Goal: Task Accomplishment & Management: Complete application form

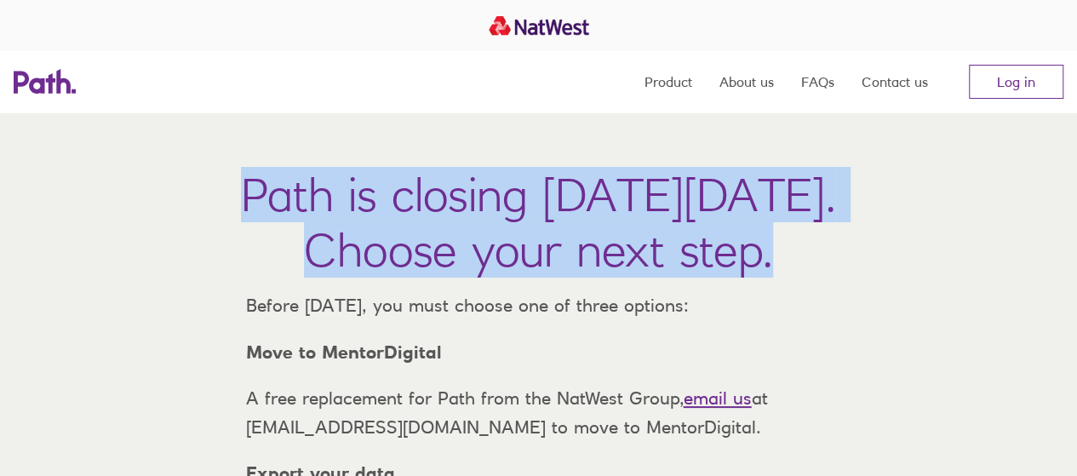
drag, startPoint x: 0, startPoint y: 0, endPoint x: 65, endPoint y: 202, distance: 212.0
click at [241, 202] on h1 "Path is closing on Thursday, 6 November 2025. Choose your next step." at bounding box center [538, 222] width 595 height 111
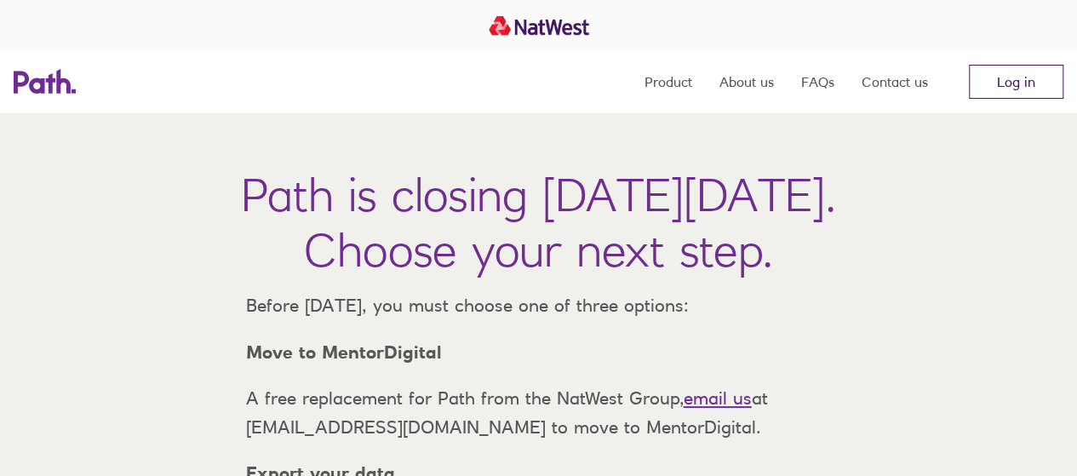
click at [1013, 80] on link "Log in" at bounding box center [1016, 82] width 95 height 34
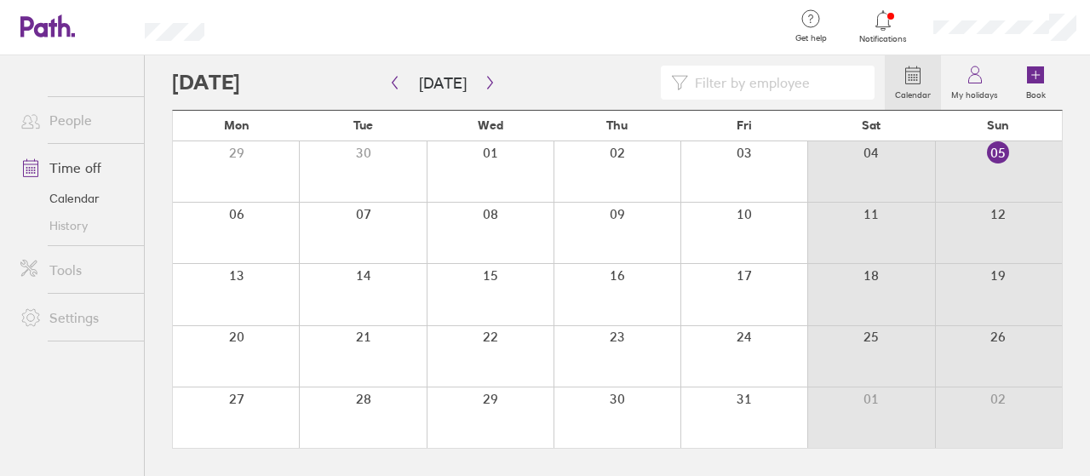
click at [623, 279] on div at bounding box center [617, 294] width 127 height 60
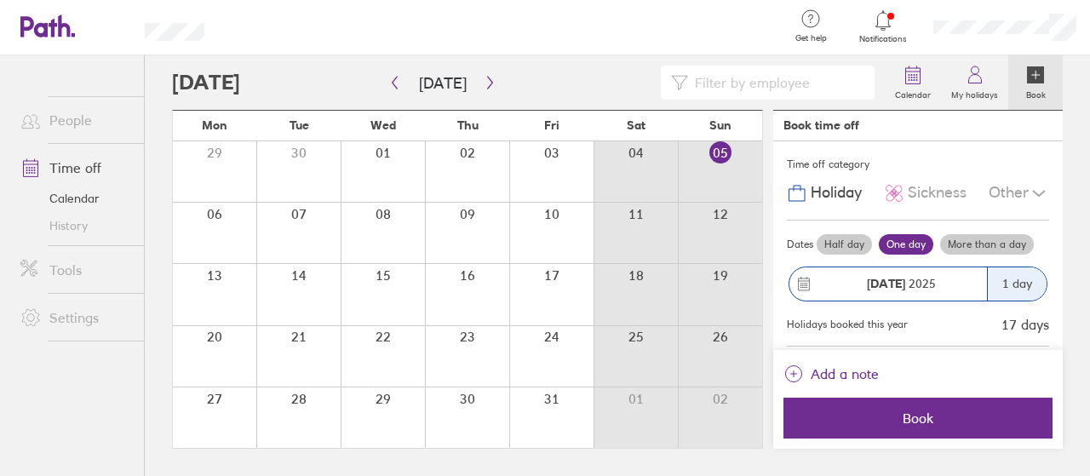
click at [567, 270] on div at bounding box center [551, 294] width 84 height 60
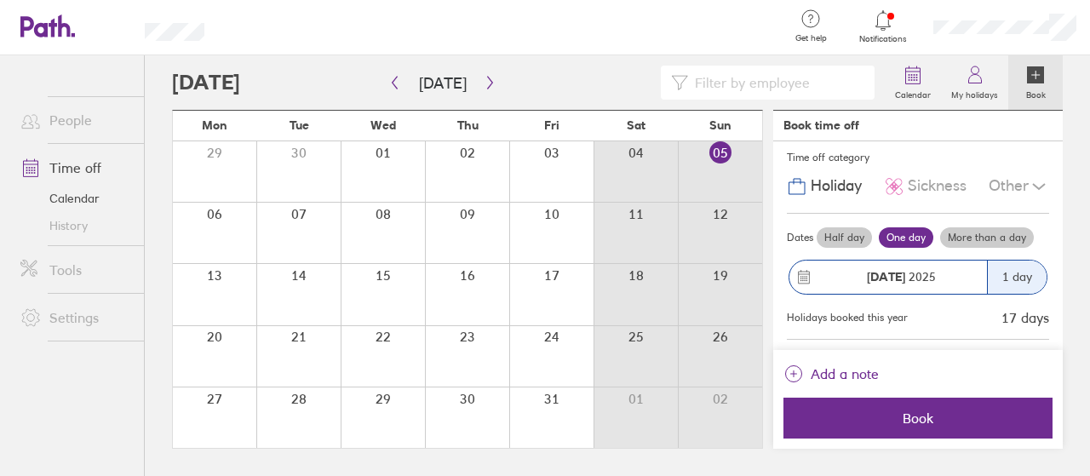
scroll to position [3, 0]
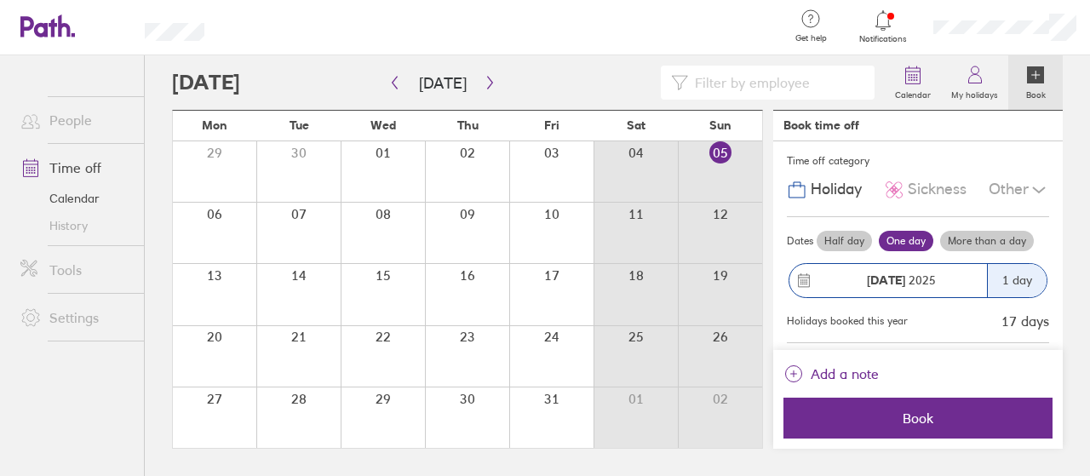
click at [1019, 290] on div "1 day" at bounding box center [1017, 280] width 60 height 33
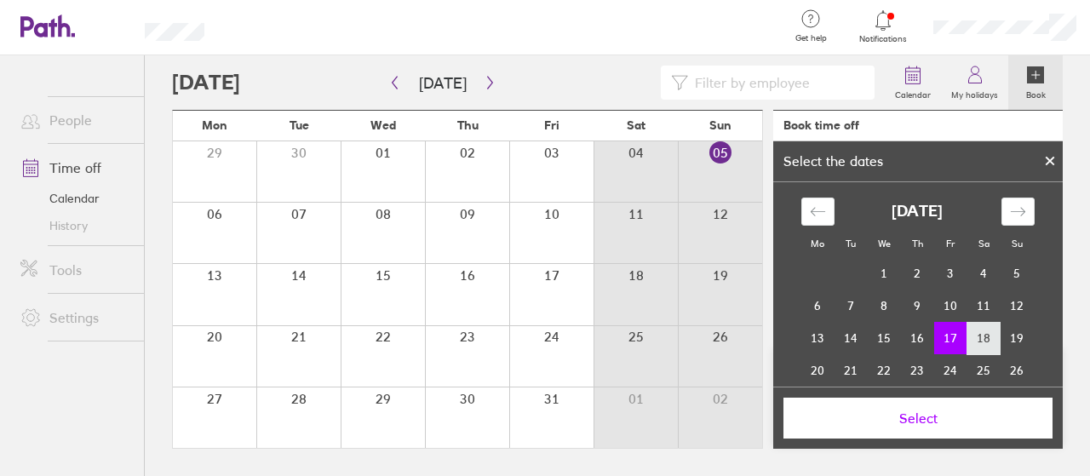
click at [984, 340] on td "18" at bounding box center [984, 338] width 33 height 32
click at [912, 343] on td "16" at bounding box center [917, 338] width 33 height 32
click at [945, 337] on td "17" at bounding box center [950, 338] width 33 height 32
click at [922, 337] on td "16" at bounding box center [917, 338] width 33 height 32
click at [927, 414] on span "Select" at bounding box center [917, 418] width 245 height 15
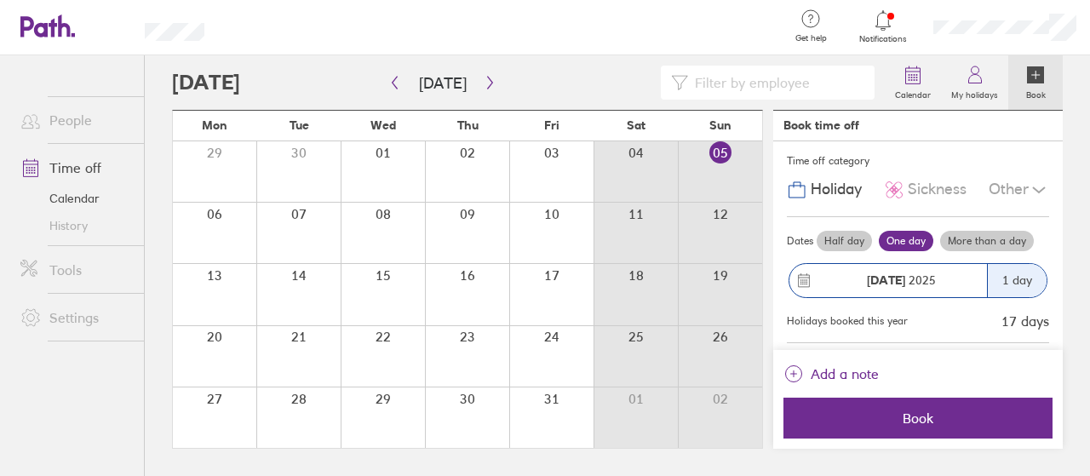
click at [1029, 181] on icon at bounding box center [1039, 190] width 20 height 20
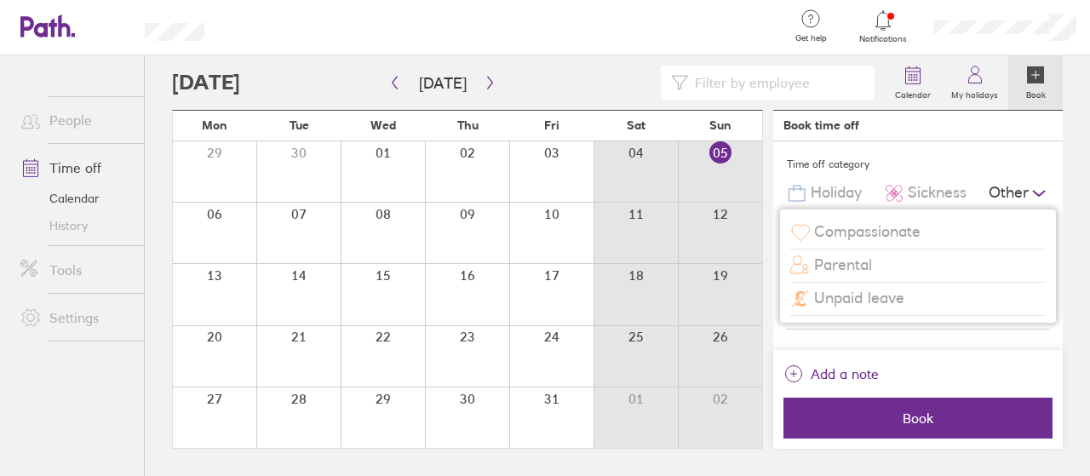
scroll to position [0, 0]
click at [1024, 181] on div "Other" at bounding box center [1019, 193] width 60 height 32
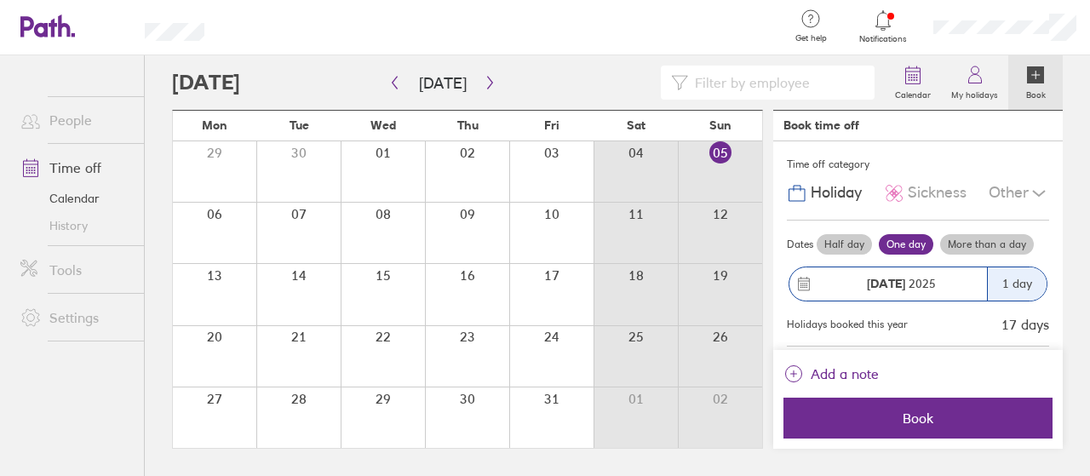
click at [992, 239] on label "More than a day" at bounding box center [987, 244] width 94 height 20
click at [0, 0] on input "More than a day" at bounding box center [0, 0] width 0 height 0
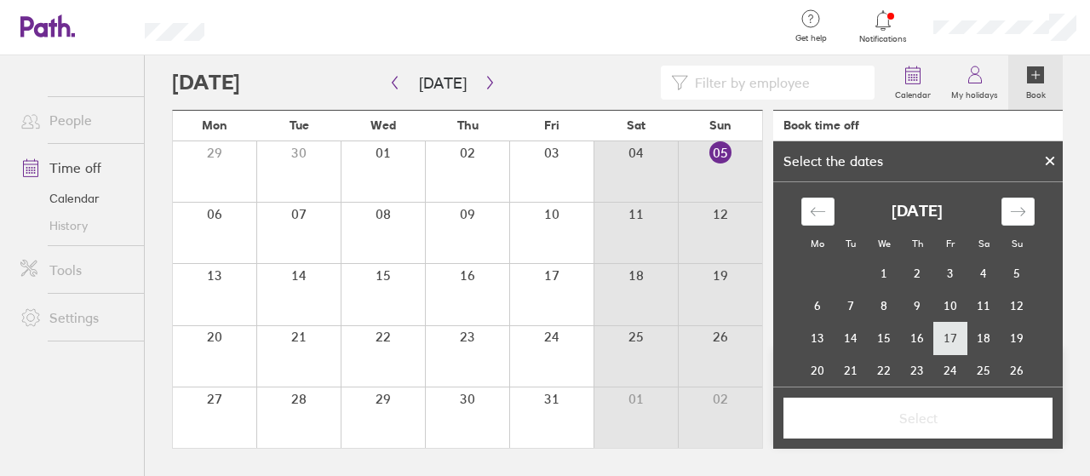
click at [945, 343] on td "17" at bounding box center [950, 338] width 33 height 32
click at [901, 341] on td "16" at bounding box center [917, 338] width 33 height 32
click at [940, 345] on td "17" at bounding box center [950, 338] width 33 height 32
click at [931, 411] on span "Select" at bounding box center [917, 418] width 245 height 15
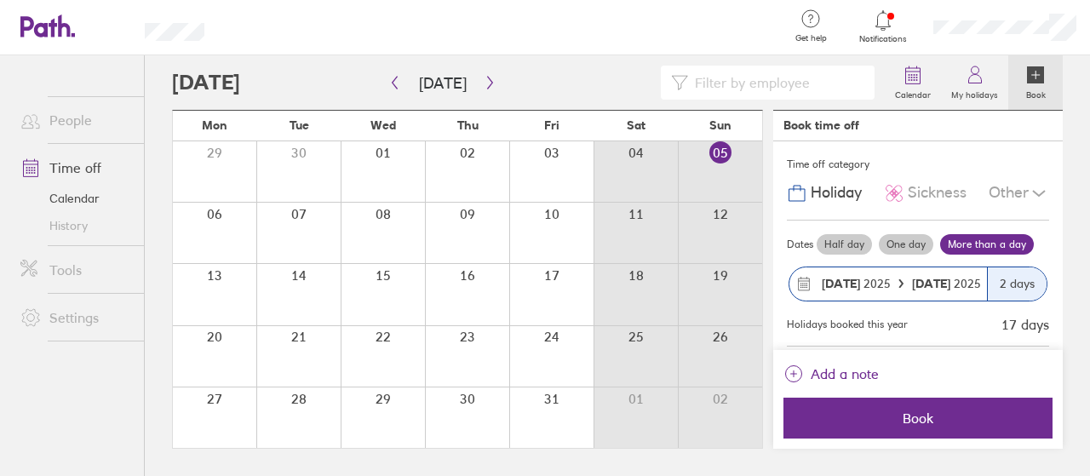
scroll to position [94, 0]
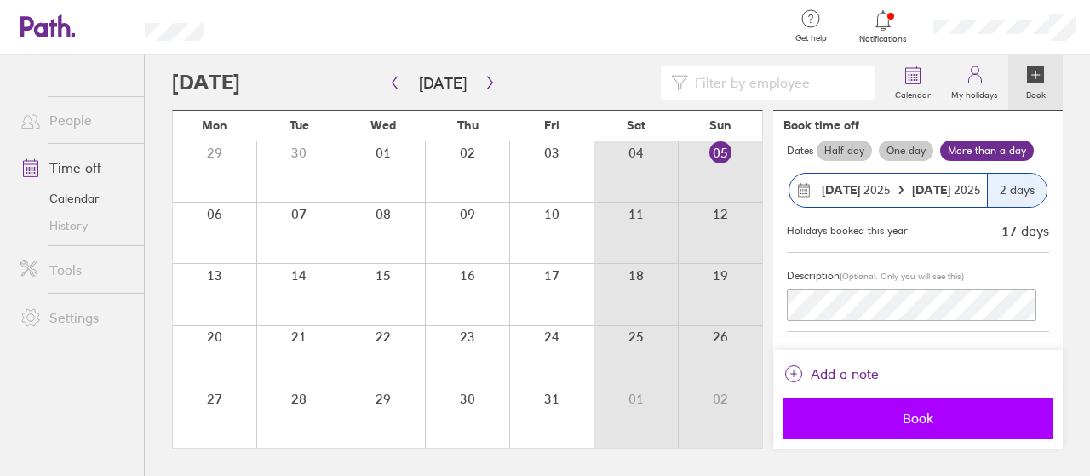
click at [917, 416] on span "Book" at bounding box center [917, 418] width 245 height 15
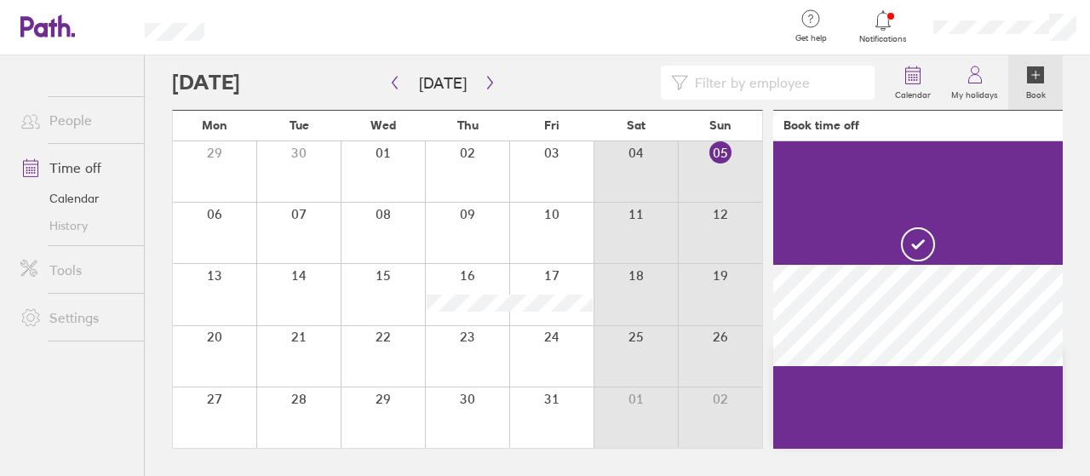
scroll to position [0, 0]
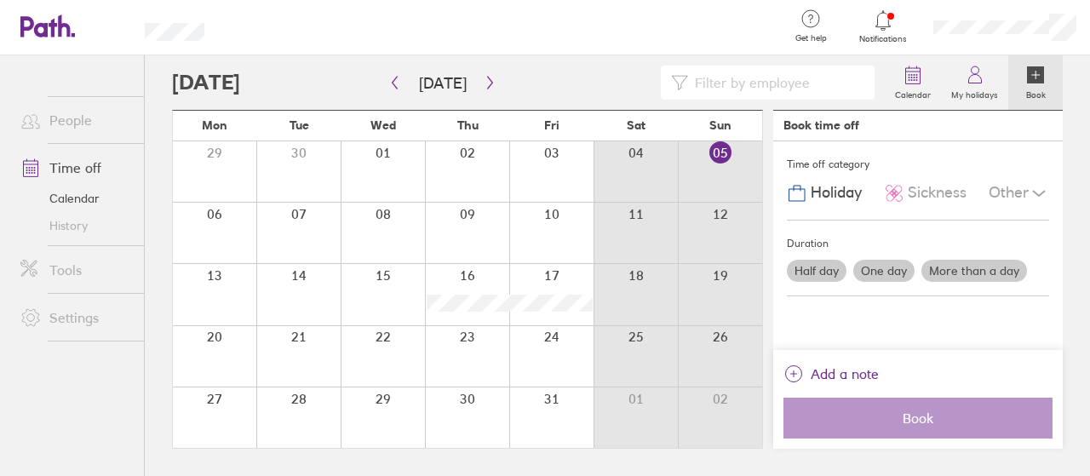
click at [561, 83] on div at bounding box center [528, 83] width 713 height 34
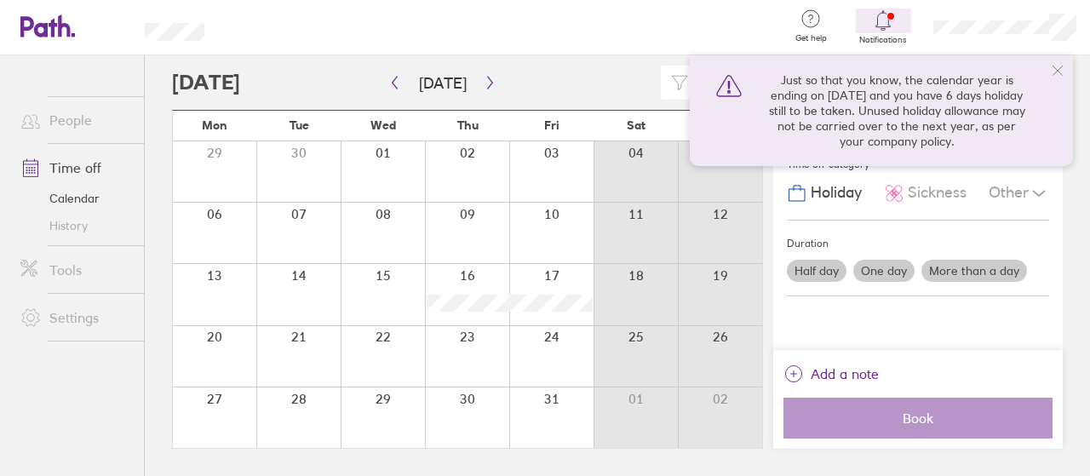
click at [1062, 72] on icon at bounding box center [1058, 71] width 14 height 14
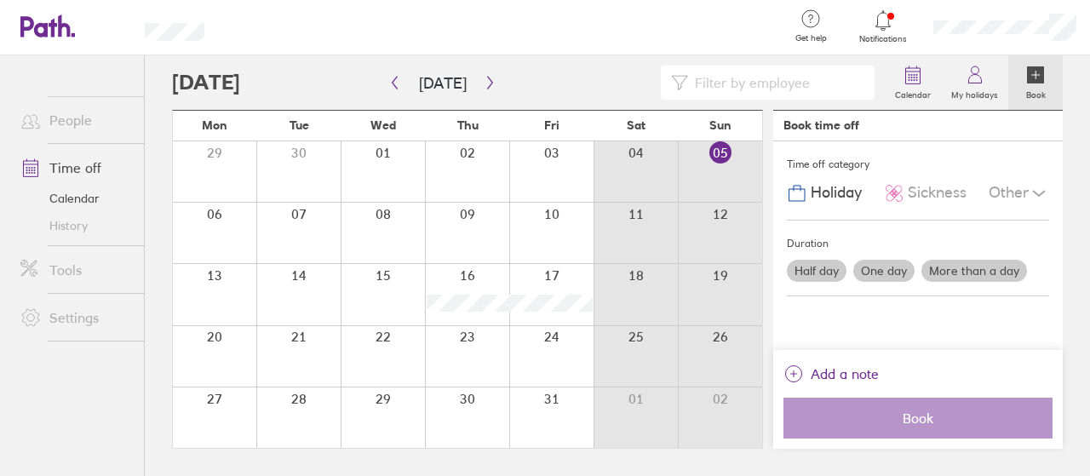
click at [582, 75] on div at bounding box center [528, 83] width 713 height 34
click at [560, 11] on div at bounding box center [503, 27] width 543 height 55
click at [537, 23] on div at bounding box center [503, 27] width 543 height 55
